Goal: Task Accomplishment & Management: Manage account settings

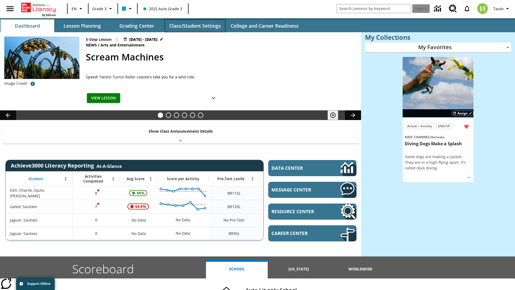
click at [195, 26] on button "Class/Student Settings" at bounding box center [195, 25] width 61 height 13
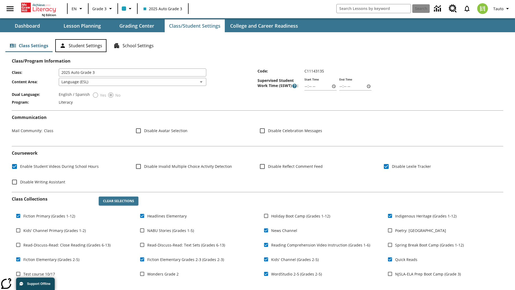
click at [81, 46] on button "Student Settings" at bounding box center [80, 45] width 51 height 13
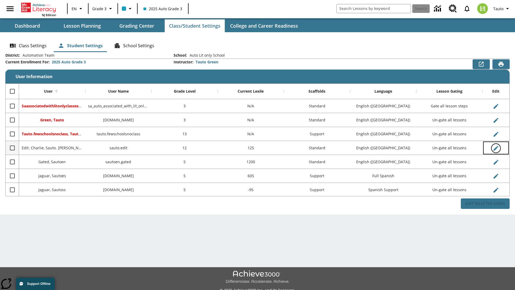
click at [496, 148] on icon "Edit User" at bounding box center [496, 148] width 5 height 5
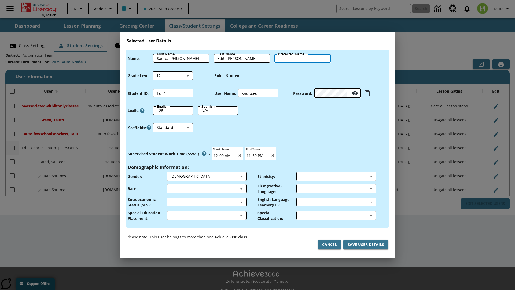
type input "[PERSON_NAME]"
click at [330, 245] on button "Cancel" at bounding box center [329, 245] width 23 height 10
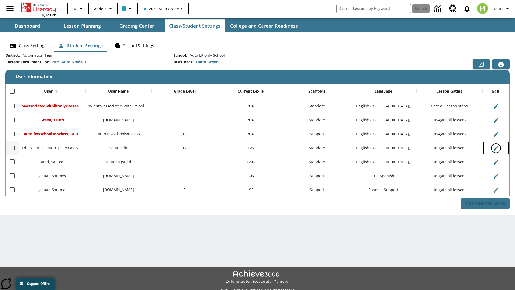
click at [496, 148] on icon "Edit User" at bounding box center [496, 148] width 5 height 5
